Goal: Information Seeking & Learning: Learn about a topic

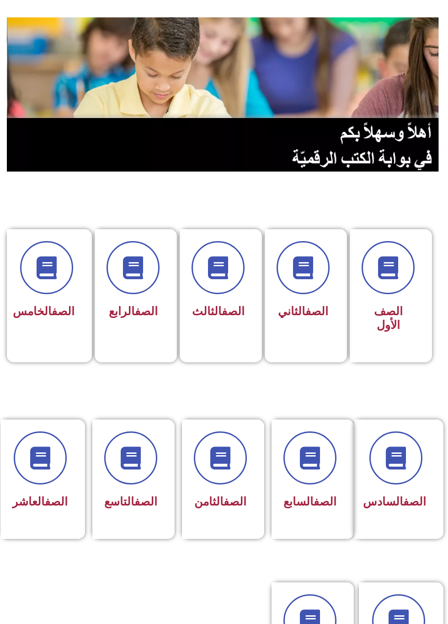
scroll to position [45, 0]
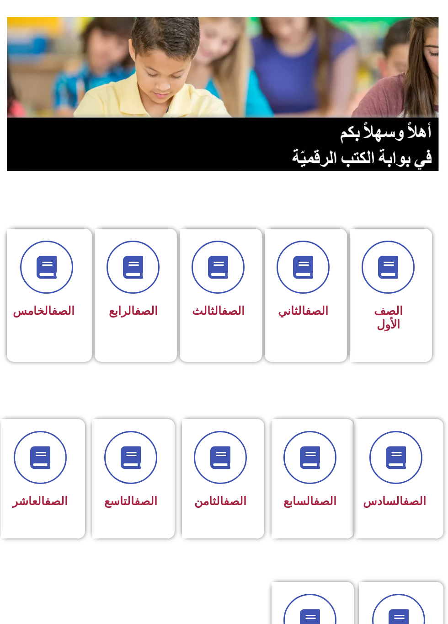
click at [133, 473] on span at bounding box center [130, 457] width 53 height 53
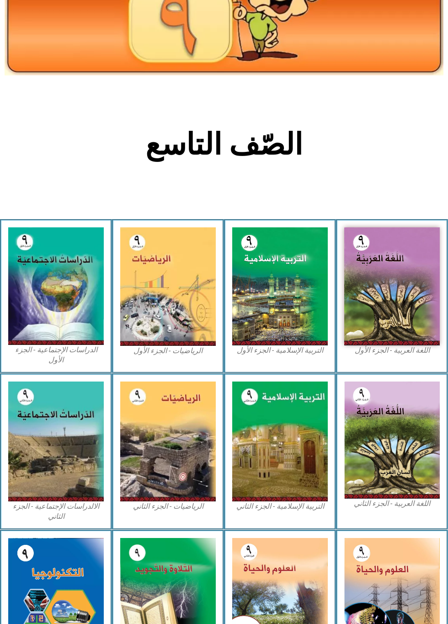
scroll to position [114, 0]
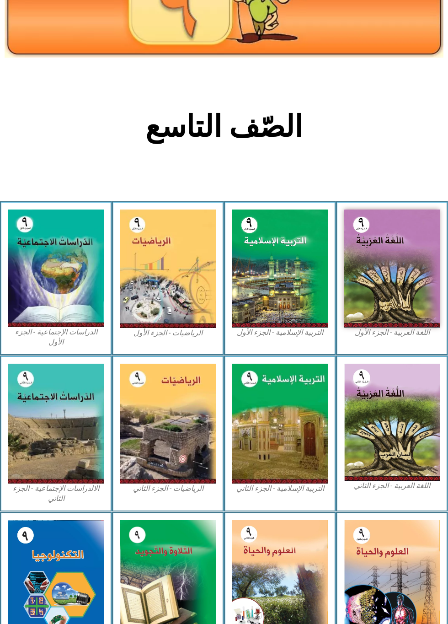
click at [78, 299] on img at bounding box center [56, 267] width 96 height 117
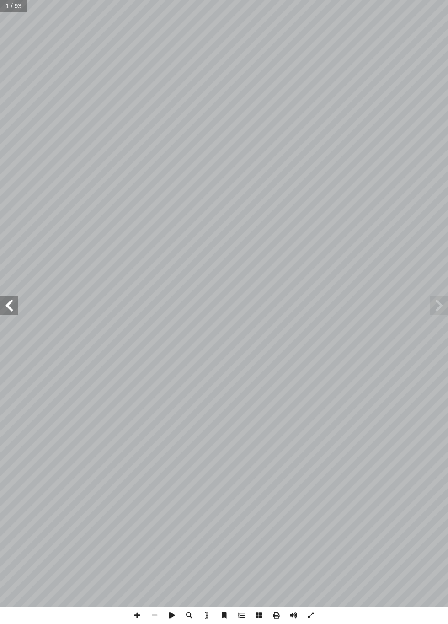
click at [8, 299] on span at bounding box center [9, 305] width 18 height 18
click at [9, 304] on span at bounding box center [9, 305] width 18 height 18
click at [6, 307] on span at bounding box center [9, 305] width 18 height 18
click at [0, 310] on span at bounding box center [9, 305] width 18 height 18
click at [443, 300] on span at bounding box center [439, 305] width 18 height 18
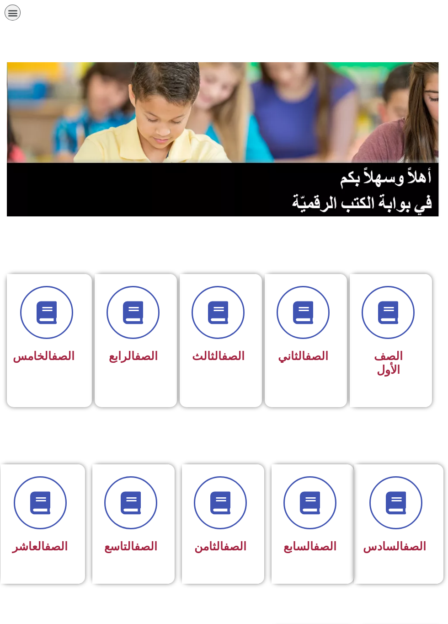
click at [136, 527] on span at bounding box center [130, 502] width 53 height 53
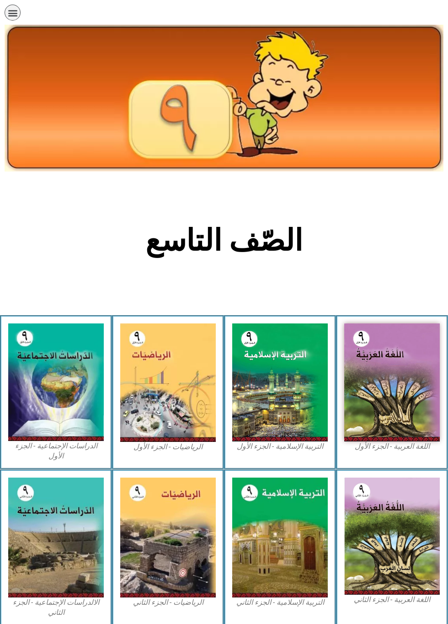
click at [63, 355] on img at bounding box center [56, 381] width 96 height 117
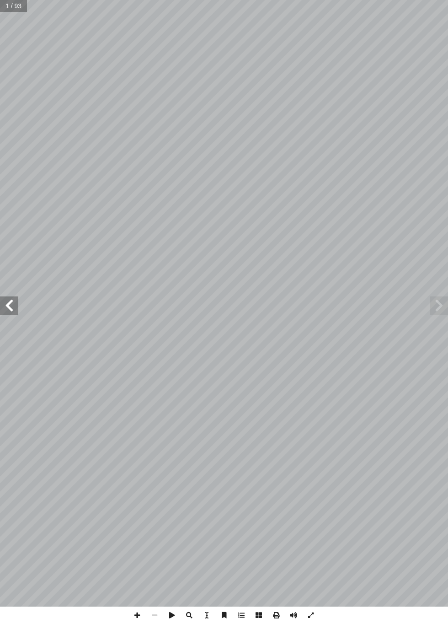
click at [11, 307] on span at bounding box center [9, 305] width 18 height 18
click at [10, 299] on span at bounding box center [9, 305] width 18 height 18
click at [13, 312] on span at bounding box center [9, 305] width 18 height 18
click at [11, 312] on span at bounding box center [9, 305] width 18 height 18
click at [18, 297] on span at bounding box center [9, 305] width 18 height 18
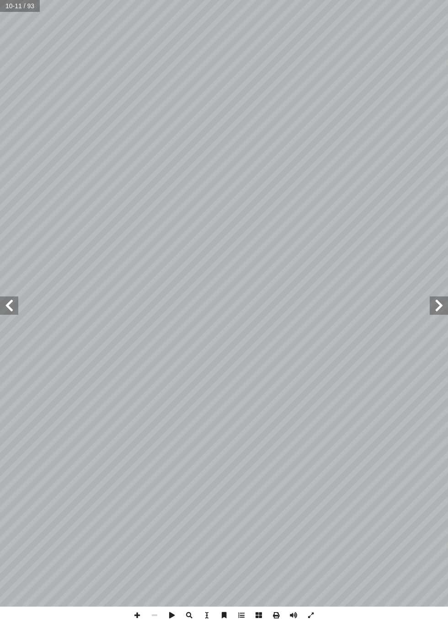
click at [2, 304] on span at bounding box center [9, 305] width 18 height 18
click at [437, 306] on span at bounding box center [439, 305] width 18 height 18
click at [437, 309] on span at bounding box center [439, 305] width 18 height 18
click at [437, 306] on span at bounding box center [439, 305] width 18 height 18
click at [7, 308] on span at bounding box center [9, 305] width 18 height 18
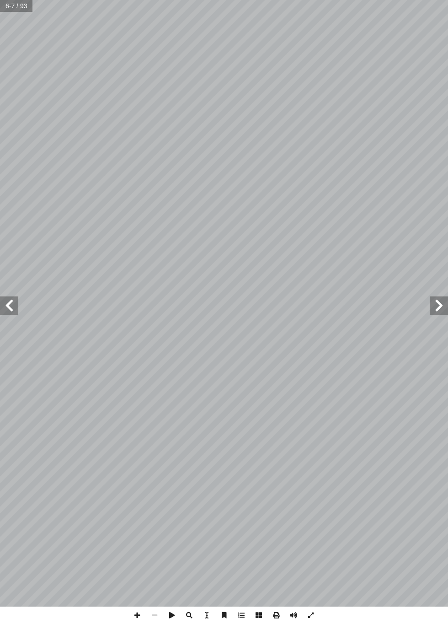
click at [6, 304] on span at bounding box center [9, 305] width 18 height 18
click at [11, 297] on span at bounding box center [9, 305] width 18 height 18
click at [16, 311] on span at bounding box center [9, 305] width 18 height 18
click at [437, 299] on span at bounding box center [439, 305] width 18 height 18
click at [10, 304] on span at bounding box center [9, 305] width 18 height 18
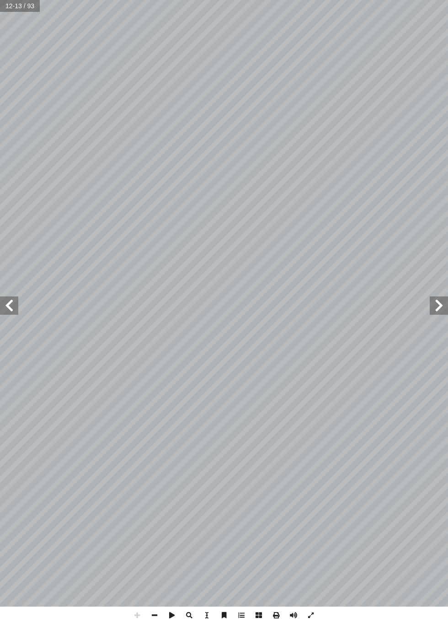
click at [437, 307] on span at bounding box center [439, 305] width 18 height 18
click at [12, 307] on span at bounding box center [9, 305] width 18 height 18
